Goal: Browse casually

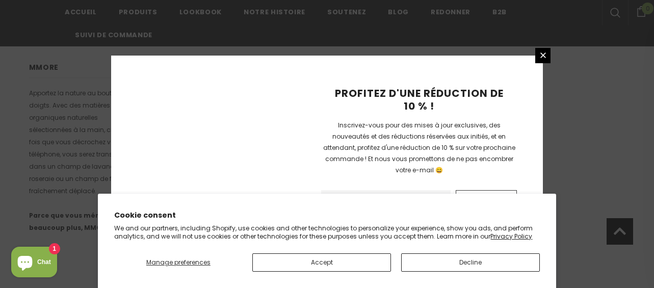
scroll to position [802, 0]
